Goal: Task Accomplishment & Management: Manage account settings

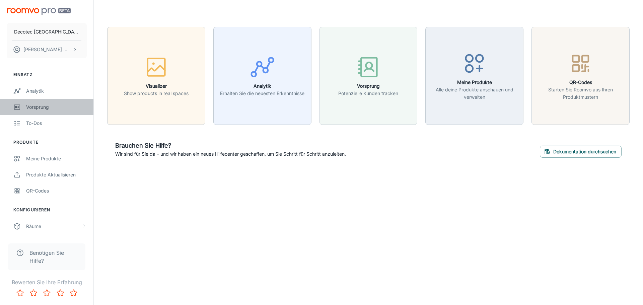
click at [52, 103] on div "Vorsprung" at bounding box center [56, 106] width 61 height 7
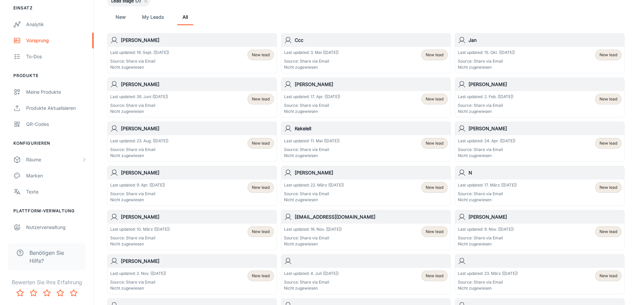
scroll to position [100, 0]
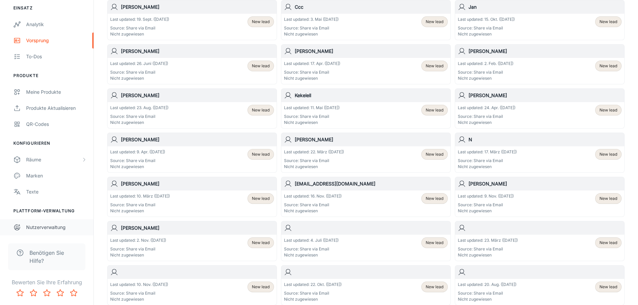
click at [54, 227] on div "Nutzerverwaltung" at bounding box center [56, 227] width 61 height 7
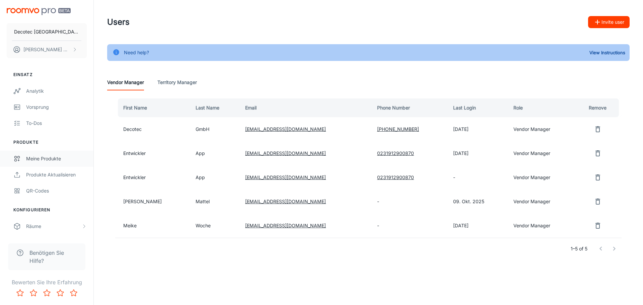
click at [45, 160] on div "Meine Produkte" at bounding box center [56, 158] width 61 height 7
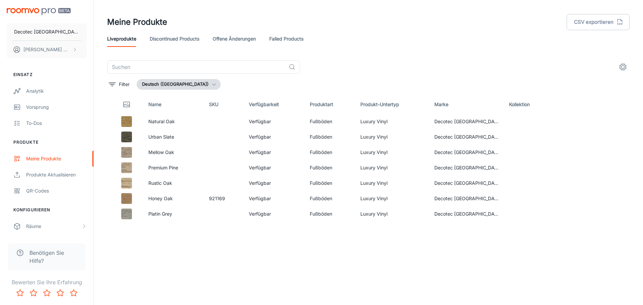
click at [465, 61] on div "​" at bounding box center [368, 66] width 522 height 13
click at [62, 55] on button "[PERSON_NAME]" at bounding box center [47, 49] width 80 height 17
click at [118, 45] on li "Benutzerprofil" at bounding box center [108, 49] width 42 height 11
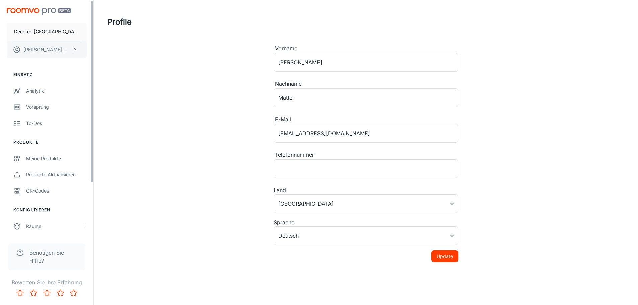
click at [53, 47] on button "[PERSON_NAME]" at bounding box center [47, 49] width 80 height 17
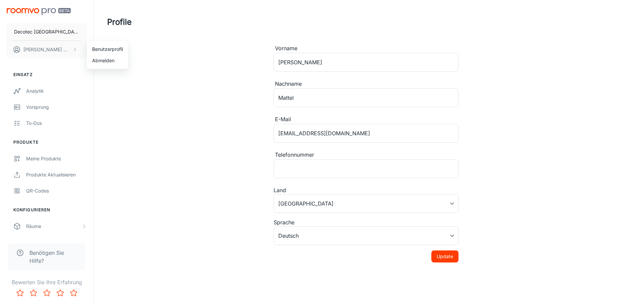
click at [150, 100] on div at bounding box center [321, 152] width 643 height 305
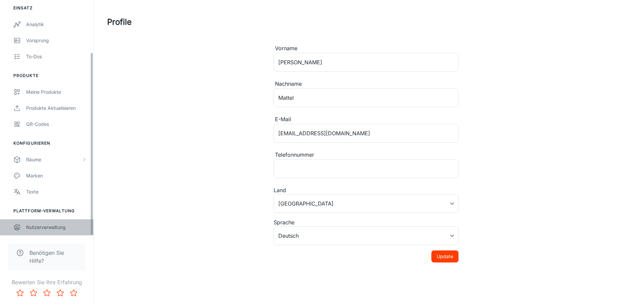
click at [64, 227] on div "Nutzerverwaltung" at bounding box center [56, 227] width 61 height 7
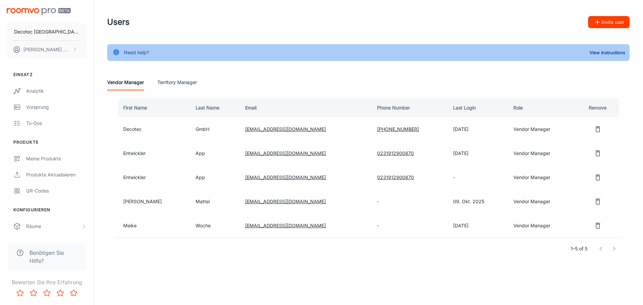
click at [178, 76] on Manager "Territory Manager" at bounding box center [176, 82] width 39 height 16
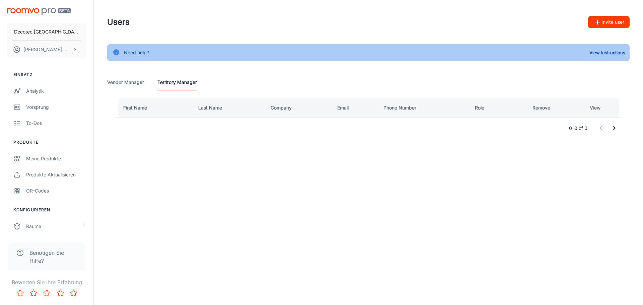
click at [133, 77] on Manager "Vendor Manager" at bounding box center [125, 82] width 37 height 16
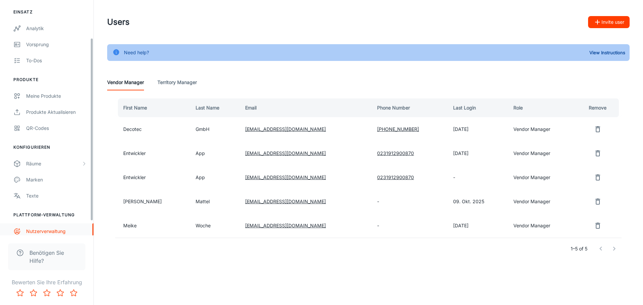
scroll to position [67, 0]
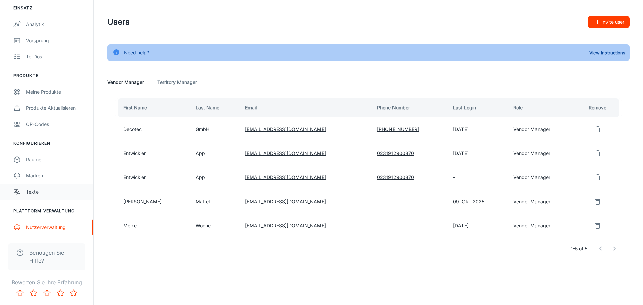
click at [66, 189] on div "Texte" at bounding box center [56, 191] width 61 height 7
